Goal: Task Accomplishment & Management: Use online tool/utility

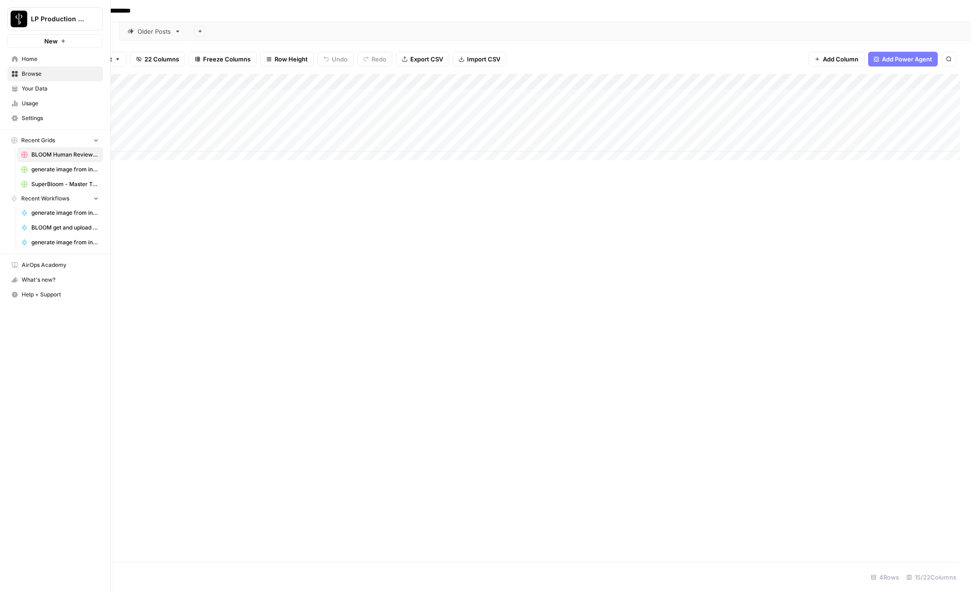
drag, startPoint x: 16, startPoint y: 60, endPoint x: 86, endPoint y: 64, distance: 70.3
click at [16, 60] on icon at bounding box center [15, 59] width 6 height 6
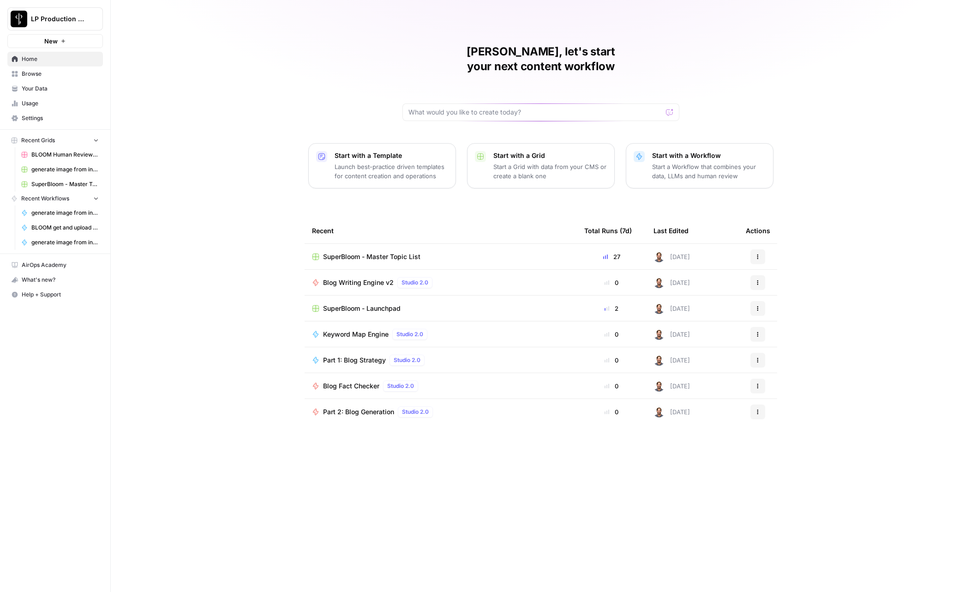
click at [34, 77] on span "Browse" at bounding box center [60, 74] width 77 height 8
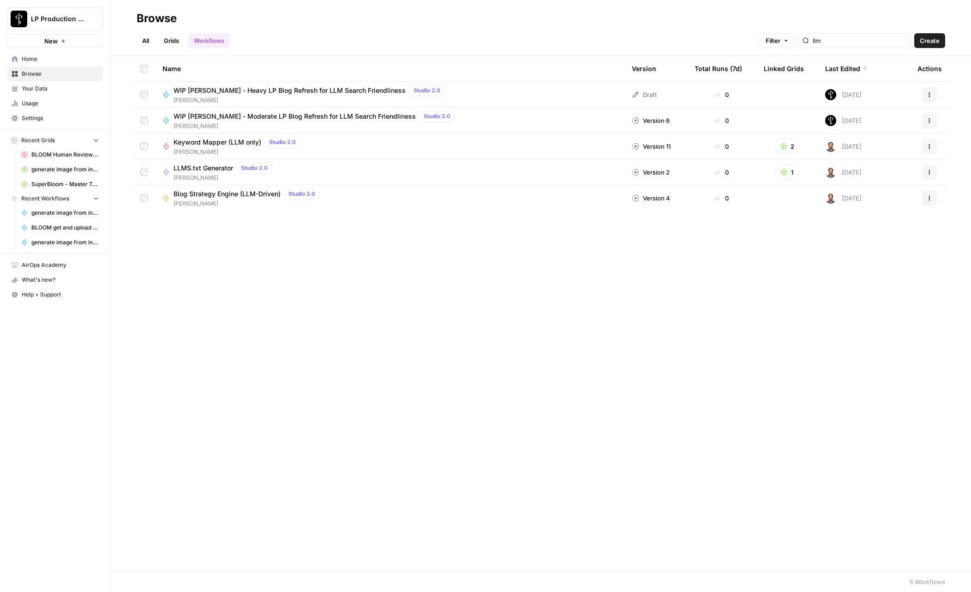
click at [147, 41] on link "All" at bounding box center [146, 40] width 18 height 15
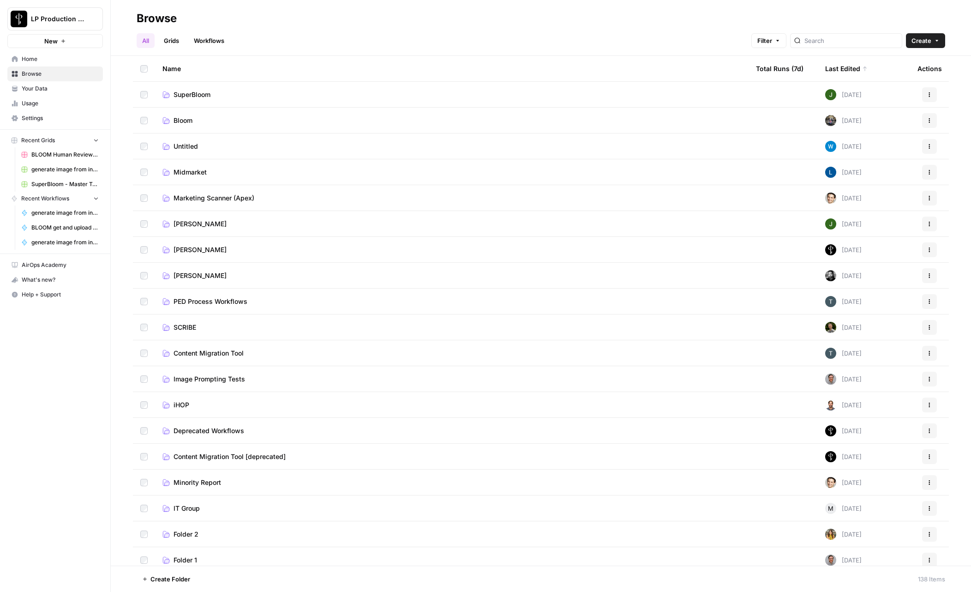
click at [186, 101] on td "SuperBloom" at bounding box center [451, 94] width 593 height 25
click at [186, 96] on span "SuperBloom" at bounding box center [192, 94] width 37 height 9
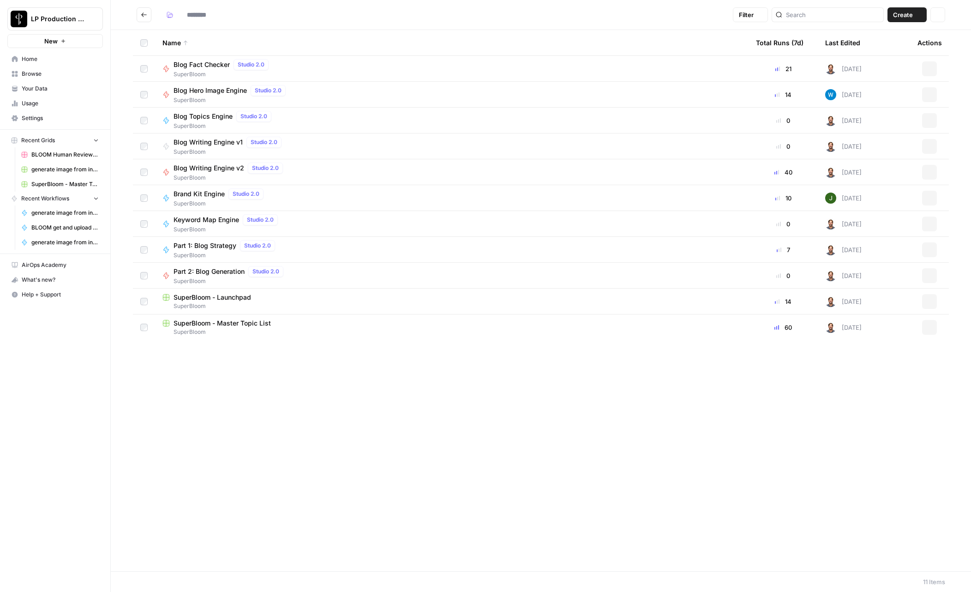
type input "**********"
click at [197, 192] on span "Brand Kit Engine" at bounding box center [199, 193] width 51 height 9
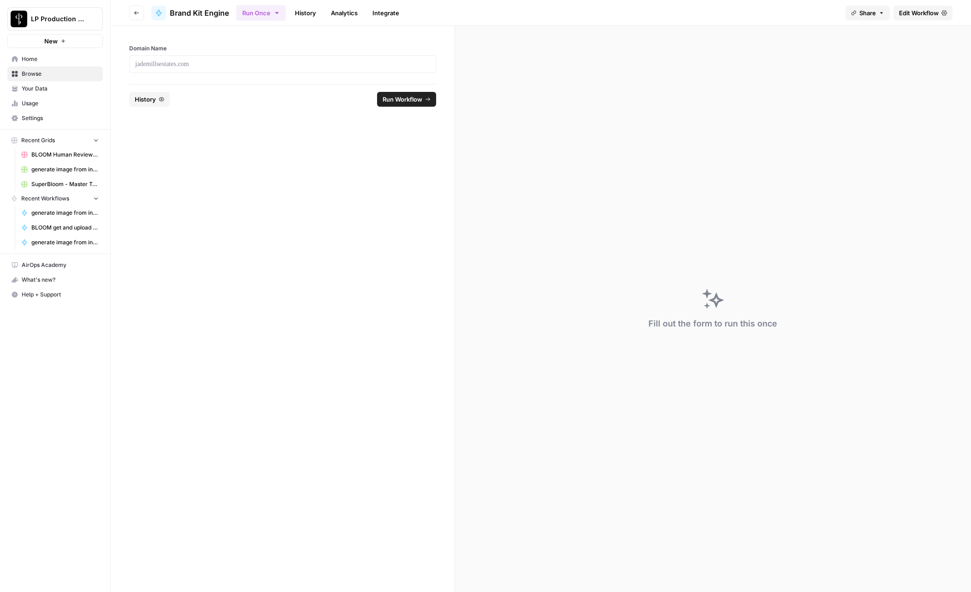
click at [916, 15] on span "Edit Workflow" at bounding box center [919, 12] width 40 height 9
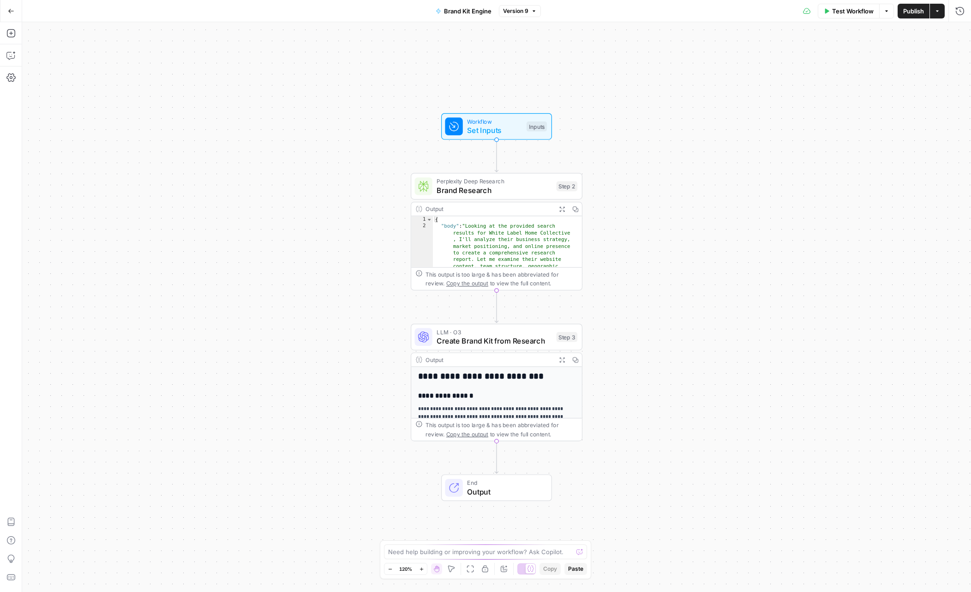
click at [457, 15] on span "Brand Kit Engine" at bounding box center [468, 10] width 48 height 9
click at [54, 69] on input "Brand Kit Engine" at bounding box center [108, 69] width 153 height 9
paste input "Profile"
type input "Brand Profile Engine"
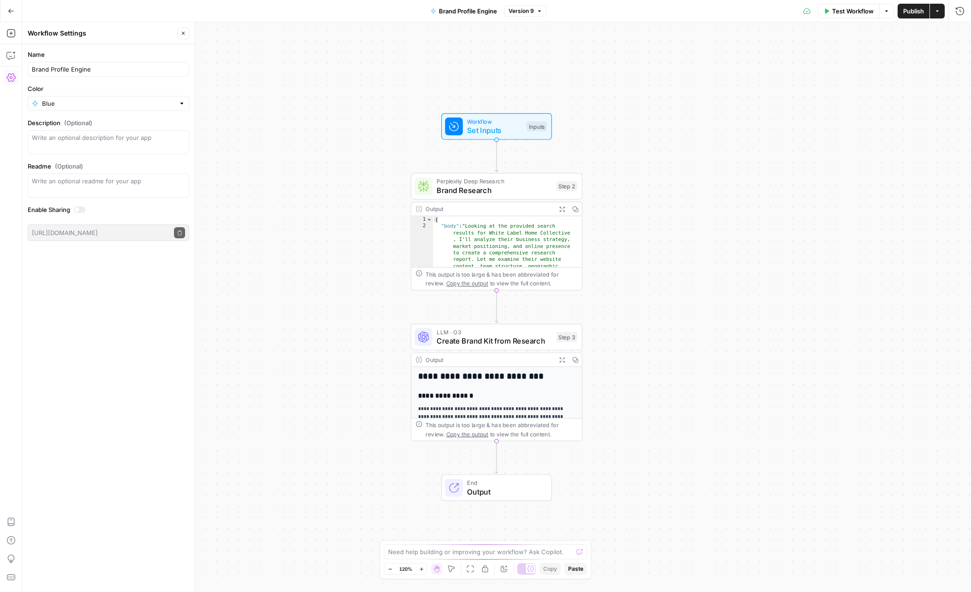
click at [111, 50] on label "Name" at bounding box center [109, 54] width 162 height 9
click at [491, 341] on span "Create Brand Kit from Research" at bounding box center [494, 340] width 115 height 11
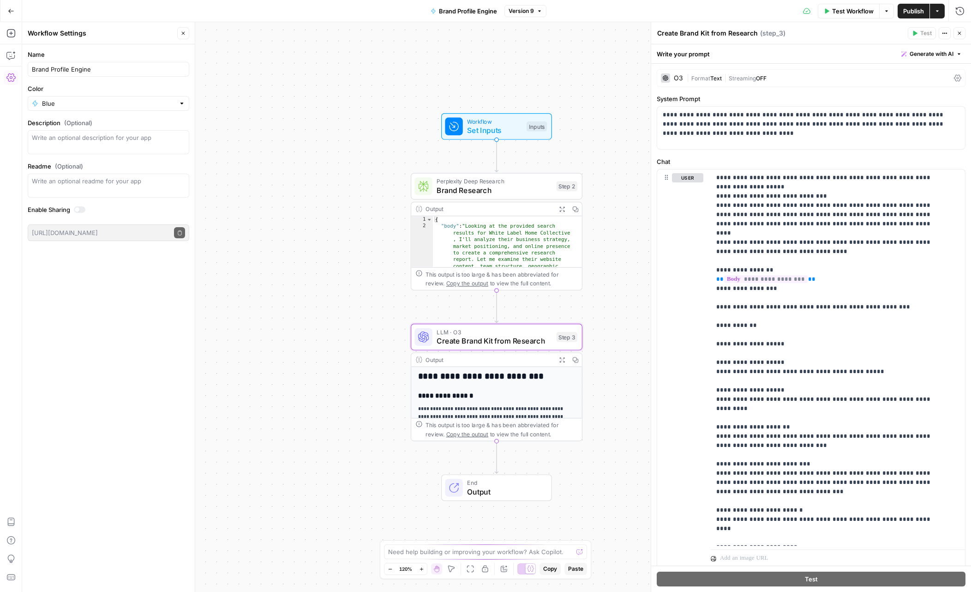
drag, startPoint x: 698, startPoint y: 34, endPoint x: 705, endPoint y: 34, distance: 6.9
click at [698, 34] on textarea "Create Brand Kit from Research" at bounding box center [707, 33] width 101 height 9
click at [704, 34] on textarea "Create Brand Kit from Research" at bounding box center [707, 33] width 101 height 9
paste textarea "Profile"
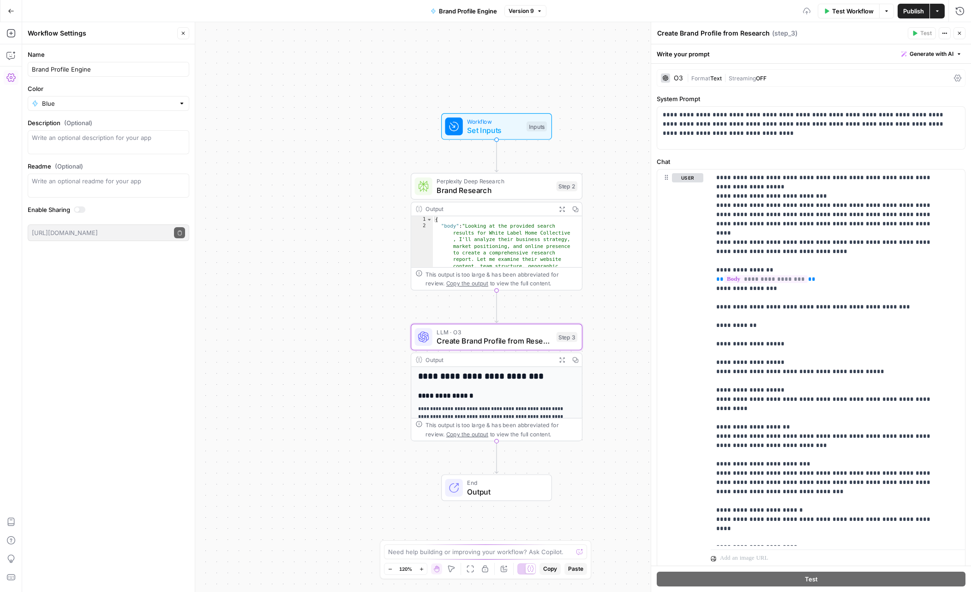
type textarea "Create Brand Profile from Research"
click at [822, 34] on div "Create Brand Profile from Research Create Brand Profile from Research ( step_3 )" at bounding box center [781, 33] width 248 height 10
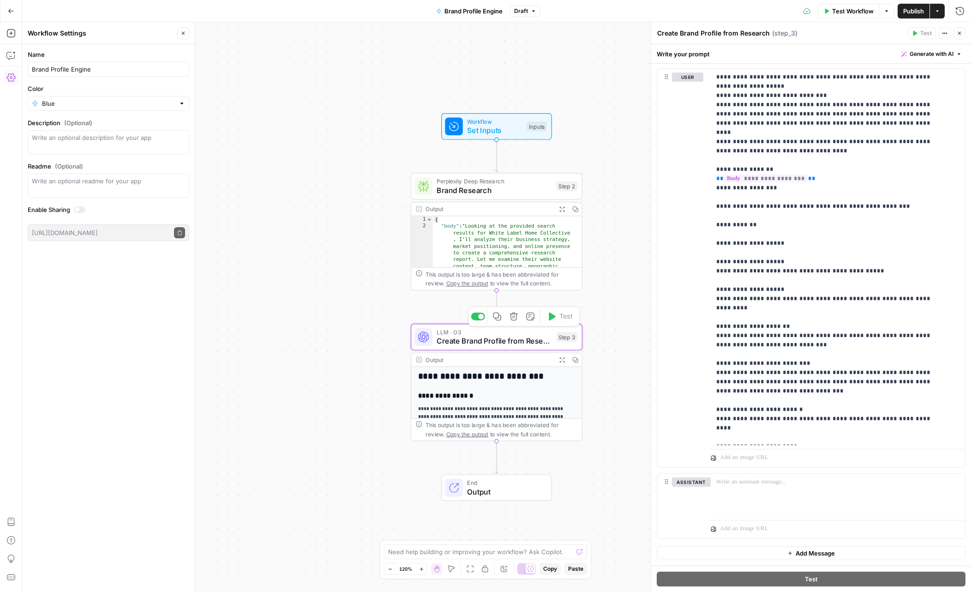
click at [488, 188] on span "Brand Research" at bounding box center [494, 190] width 115 height 11
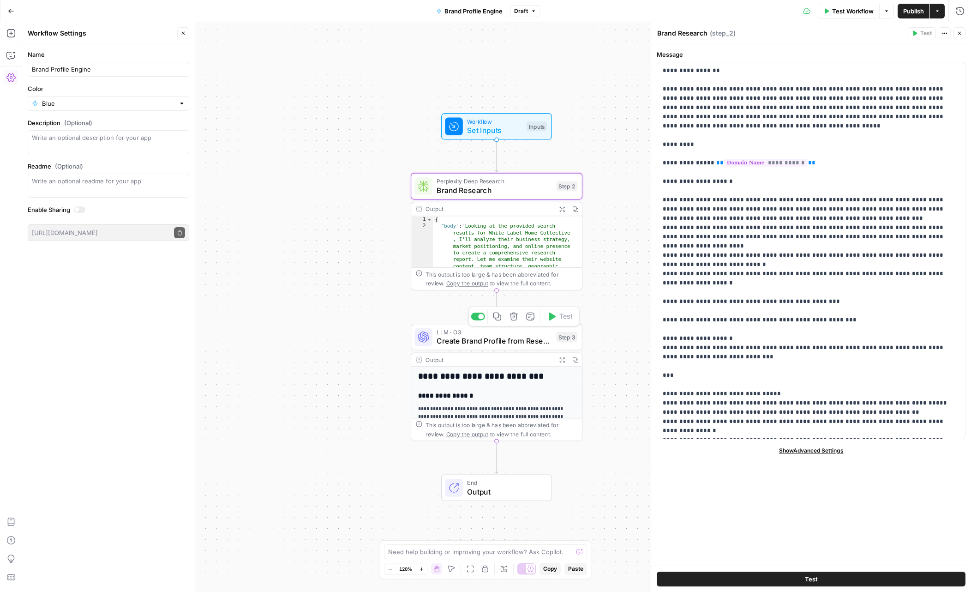
click at [495, 339] on span "Create Brand Profile from Research" at bounding box center [494, 340] width 115 height 11
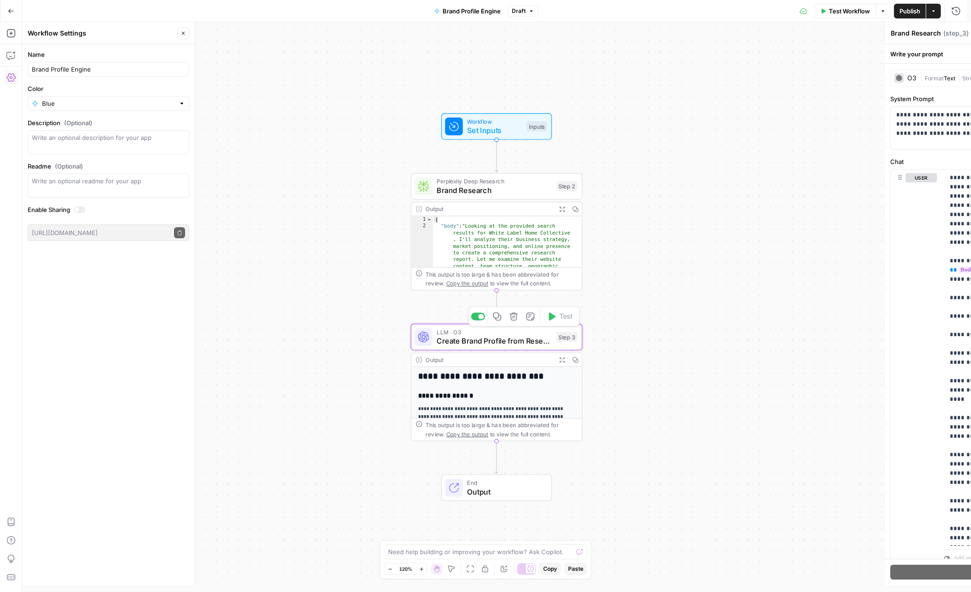
type textarea "Create Brand Profile from Research"
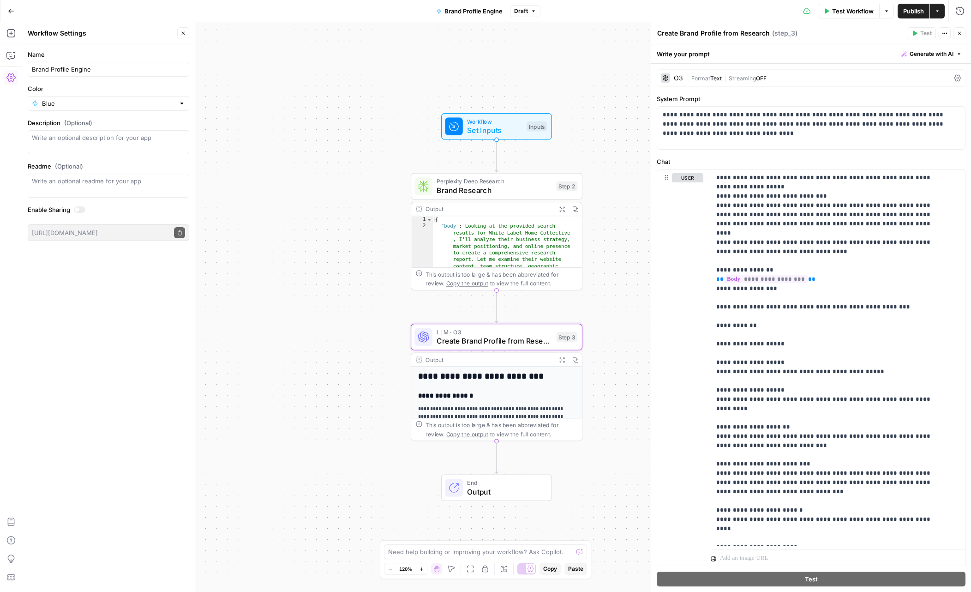
click at [919, 11] on span "Publish" at bounding box center [913, 10] width 21 height 9
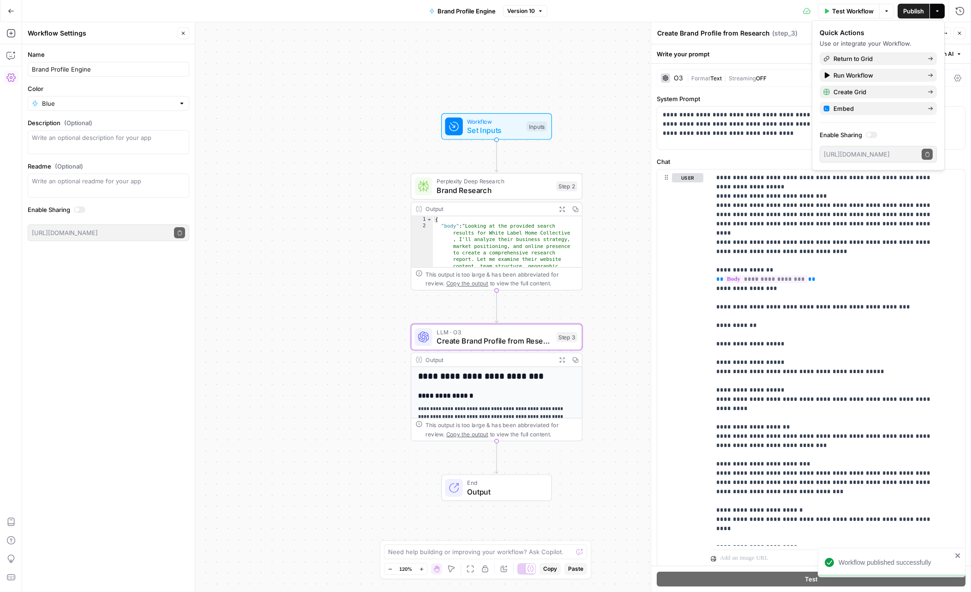
click at [730, 6] on div "Test Workflow Options Publish Actions Run History" at bounding box center [759, 11] width 424 height 22
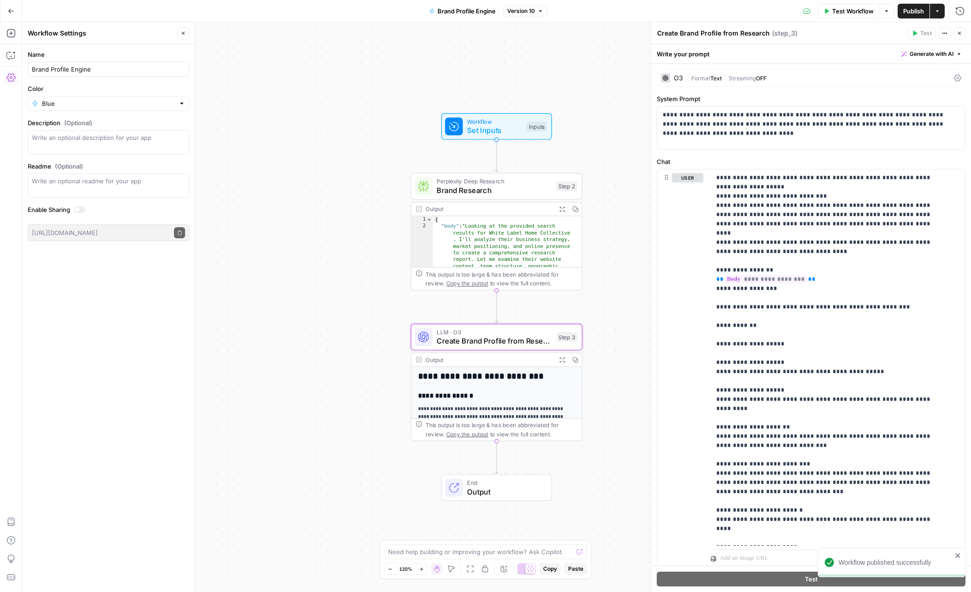
click at [10, 10] on icon "button" at bounding box center [11, 11] width 6 height 6
